Goal: Task Accomplishment & Management: Use online tool/utility

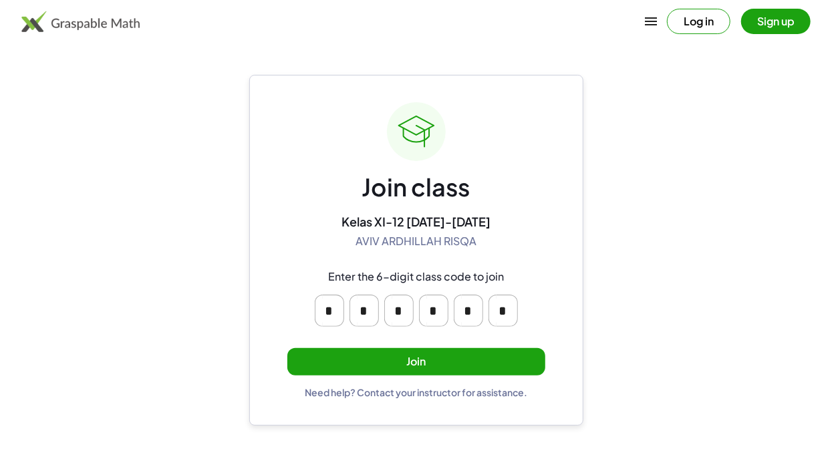
click at [515, 364] on button "Join" at bounding box center [417, 361] width 258 height 27
click at [513, 371] on button "Join" at bounding box center [417, 361] width 258 height 27
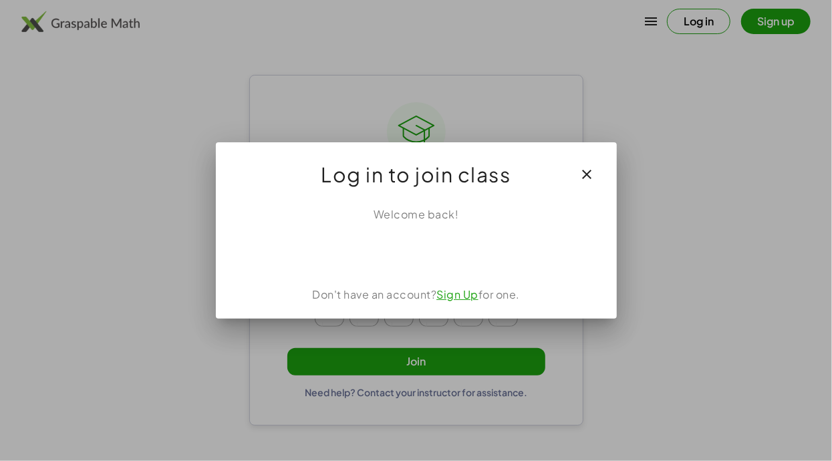
click at [586, 179] on icon "button" at bounding box center [588, 174] width 16 height 16
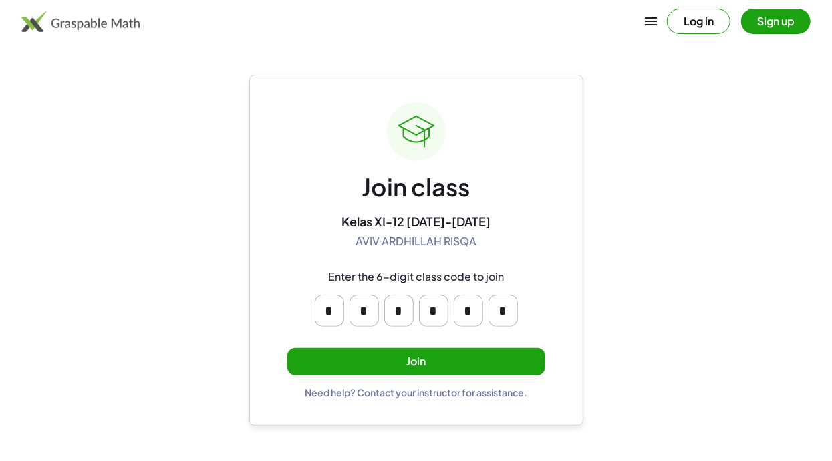
click at [507, 360] on button "Join" at bounding box center [417, 361] width 258 height 27
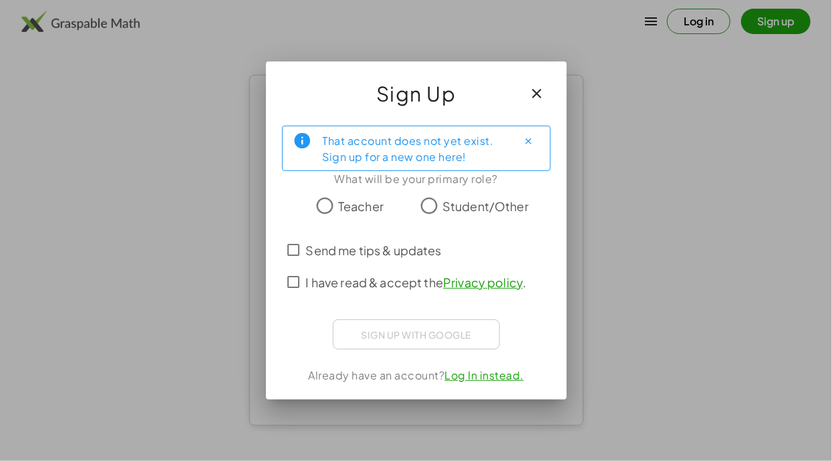
click at [542, 84] on button "button" at bounding box center [538, 94] width 32 height 32
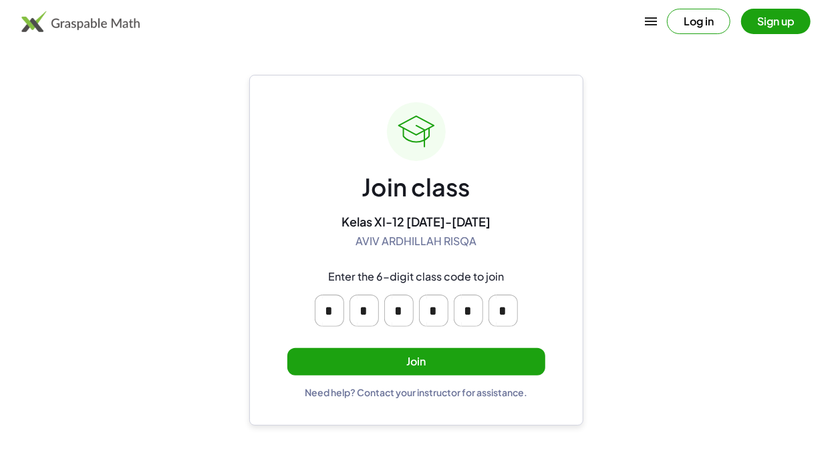
click at [506, 372] on button "Join" at bounding box center [417, 361] width 258 height 27
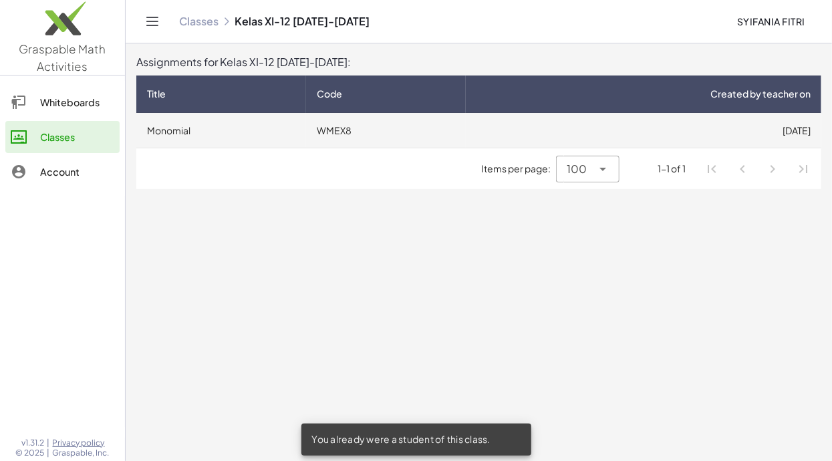
click at [149, 138] on td "Monomial" at bounding box center [221, 130] width 170 height 35
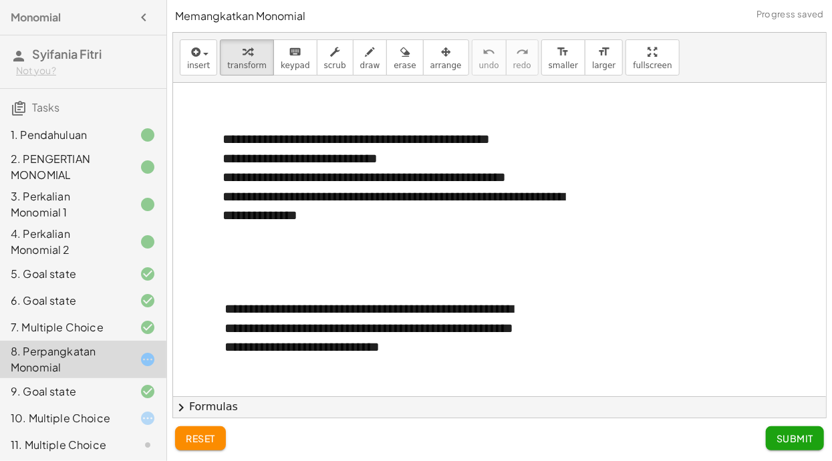
click at [44, 382] on div "9. Goal state" at bounding box center [83, 391] width 166 height 27
click at [42, 394] on div "9. Goal state" at bounding box center [65, 392] width 108 height 16
click at [45, 395] on div "9. Goal state" at bounding box center [65, 392] width 108 height 16
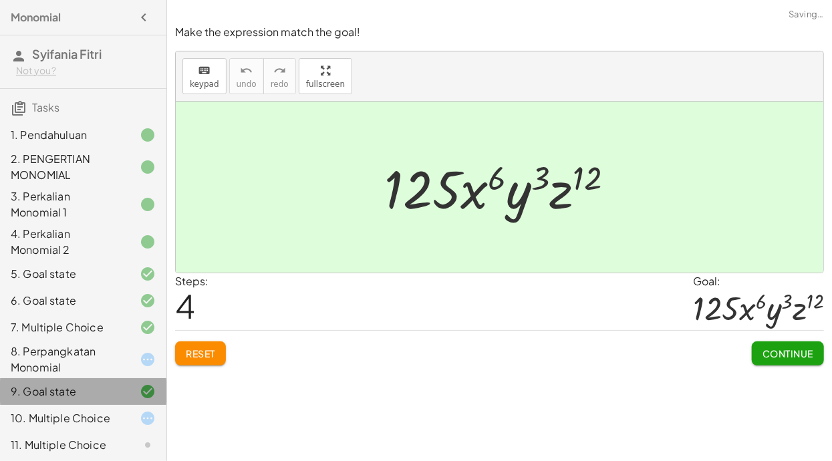
click at [47, 392] on div "9. Goal state" at bounding box center [65, 392] width 108 height 16
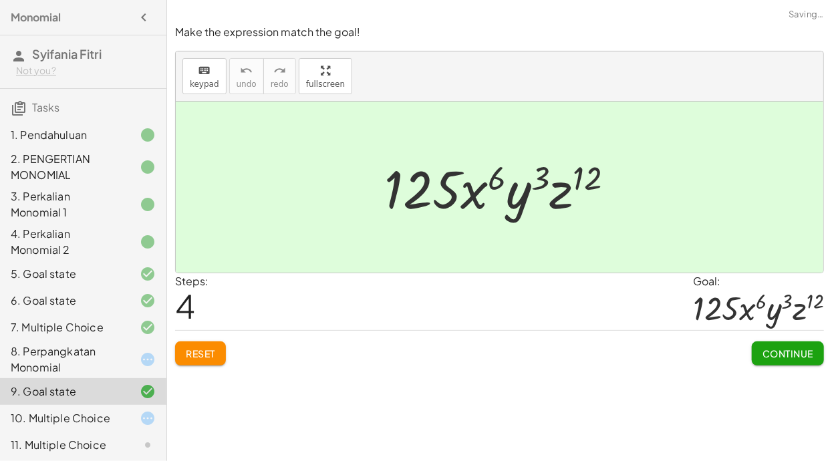
scroll to position [29, 0]
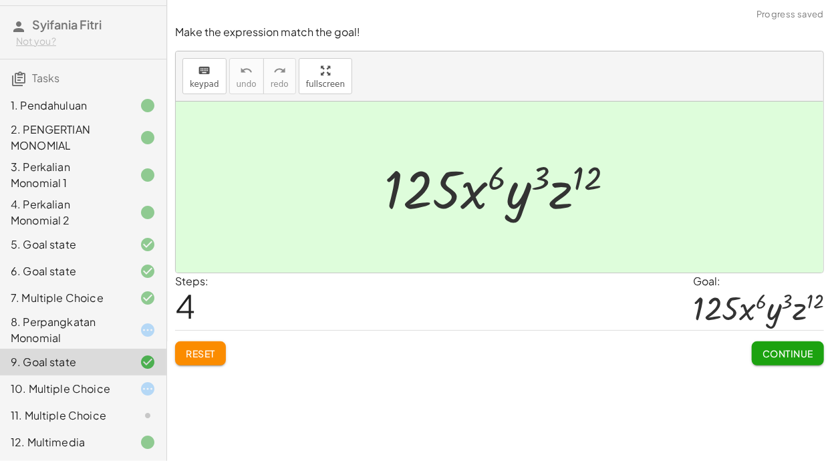
click at [203, 357] on span "Reset" at bounding box center [200, 354] width 29 height 12
click at [59, 388] on div "10. Multiple Choice" at bounding box center [65, 389] width 108 height 16
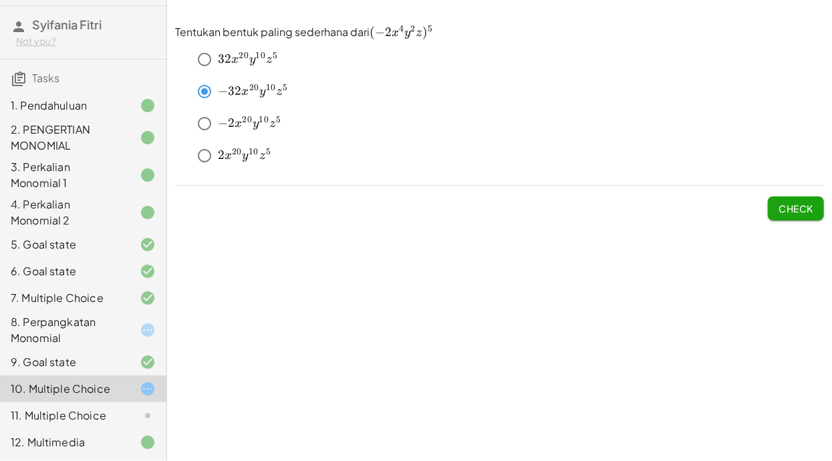
scroll to position [0, 0]
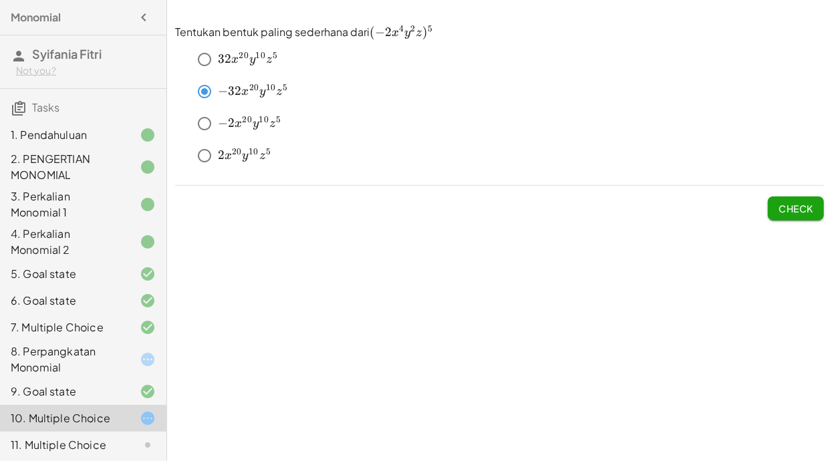
click at [55, 455] on div "11. Multiple Choice" at bounding box center [83, 445] width 166 height 27
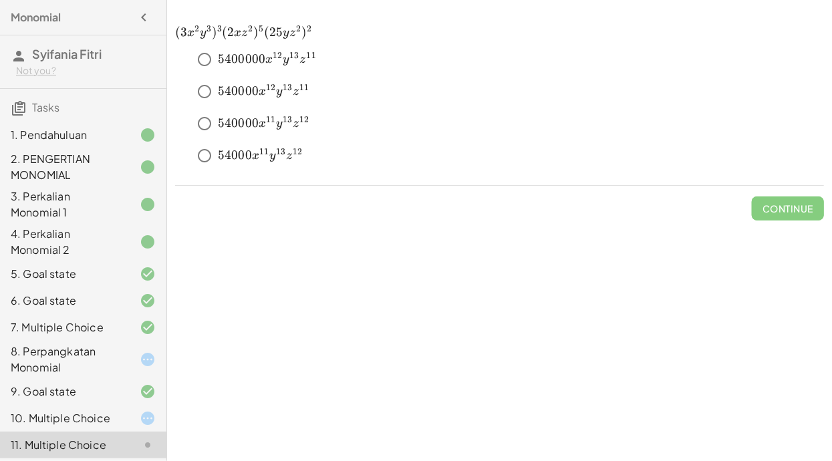
scroll to position [29, 0]
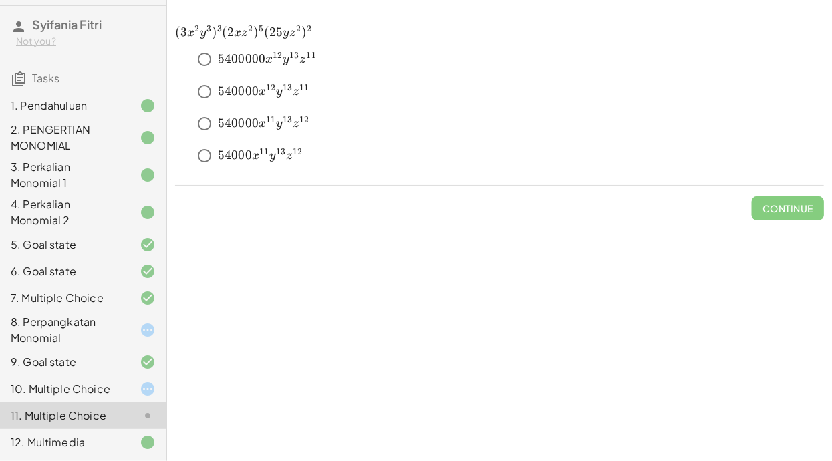
click at [61, 444] on div "12. Multimedia" at bounding box center [65, 443] width 108 height 16
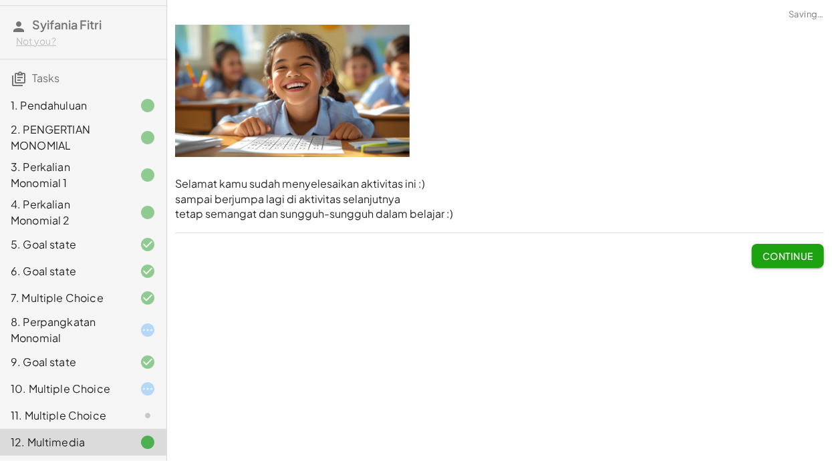
scroll to position [0, 0]
